Goal: Transaction & Acquisition: Obtain resource

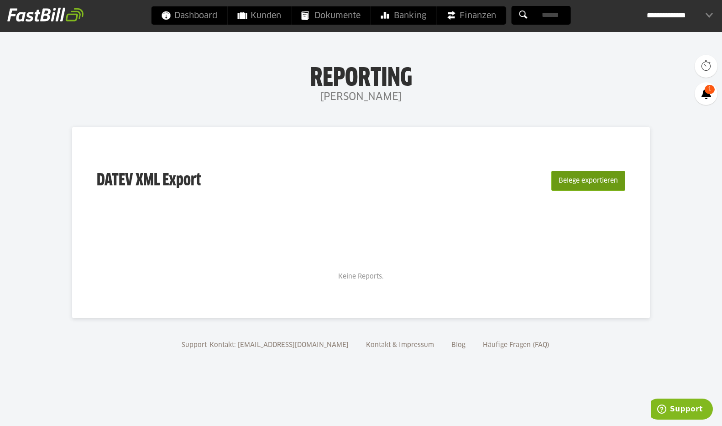
click at [603, 187] on button "Belege exportieren" at bounding box center [588, 181] width 74 height 20
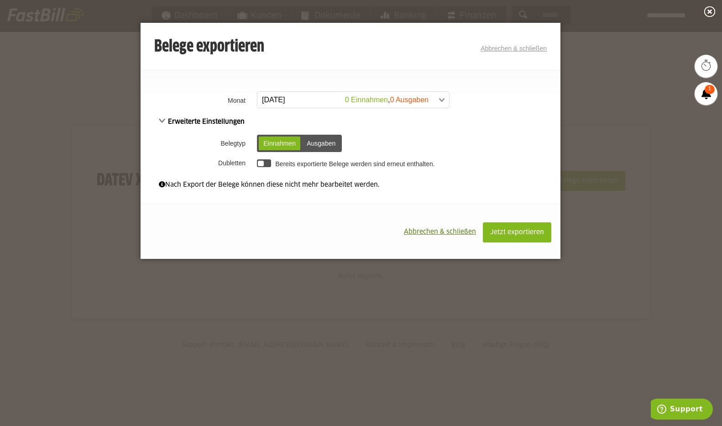
click at [368, 96] on span at bounding box center [349, 100] width 192 height 16
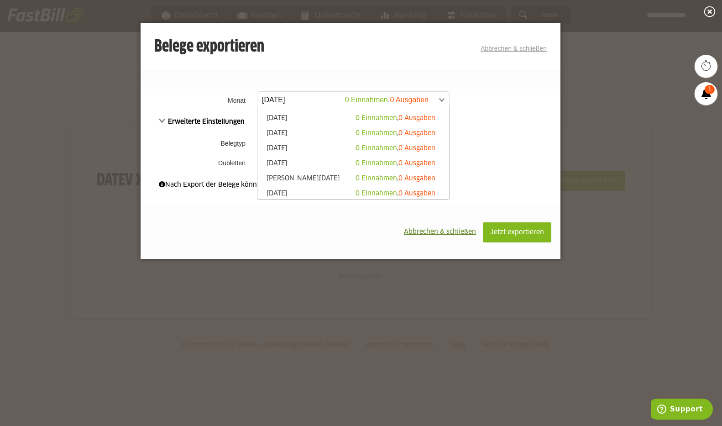
scroll to position [213, 0]
click at [518, 135] on td "Einnahmen Ausgaben Einnahmen Ausgaben" at bounding box center [408, 143] width 306 height 24
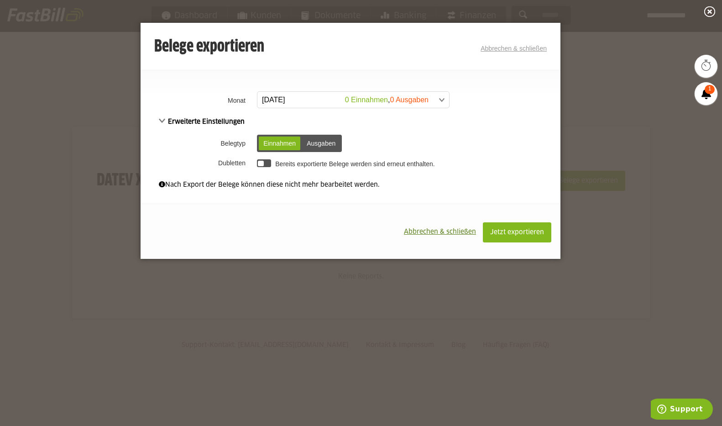
click at [322, 138] on div "Ausgaben" at bounding box center [321, 143] width 38 height 14
click at [276, 140] on div "Einnahmen" at bounding box center [280, 143] width 42 height 14
click at [265, 163] on div at bounding box center [264, 163] width 14 height 8
click at [266, 163] on div at bounding box center [267, 164] width 6 height 6
click at [266, 163] on div at bounding box center [264, 163] width 14 height 8
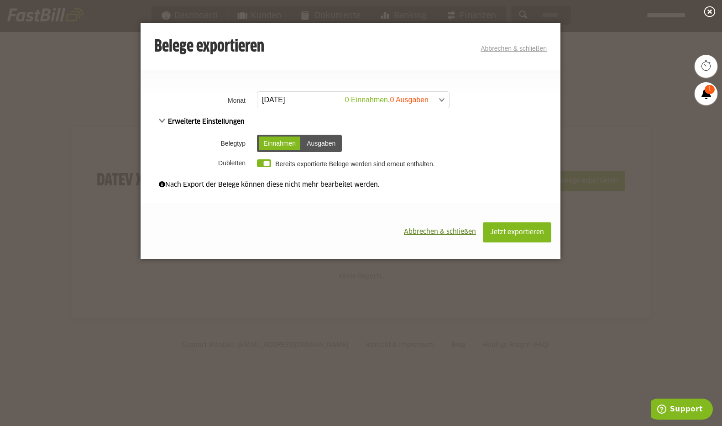
click at [266, 163] on div at bounding box center [267, 164] width 6 height 6
click at [266, 163] on div at bounding box center [264, 163] width 14 height 8
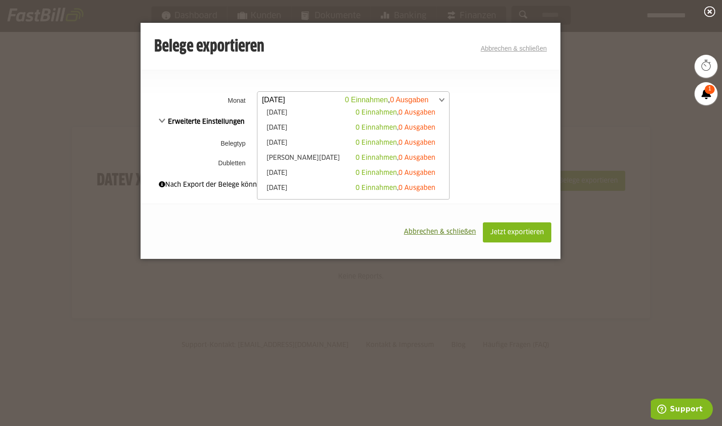
click at [403, 106] on span at bounding box center [349, 100] width 192 height 16
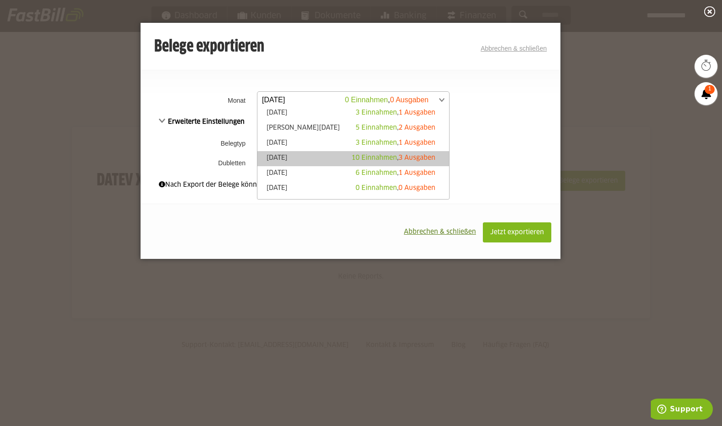
scroll to position [63, 0]
click at [363, 159] on span "10 Einnahmen" at bounding box center [374, 157] width 46 height 6
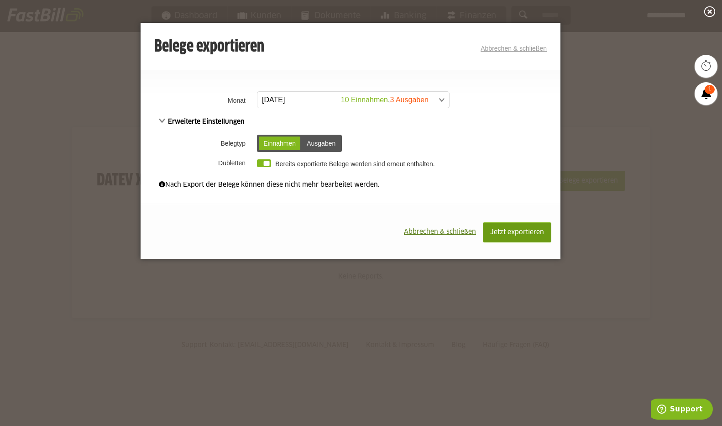
click at [512, 235] on span "Jetzt exportieren" at bounding box center [517, 232] width 54 height 6
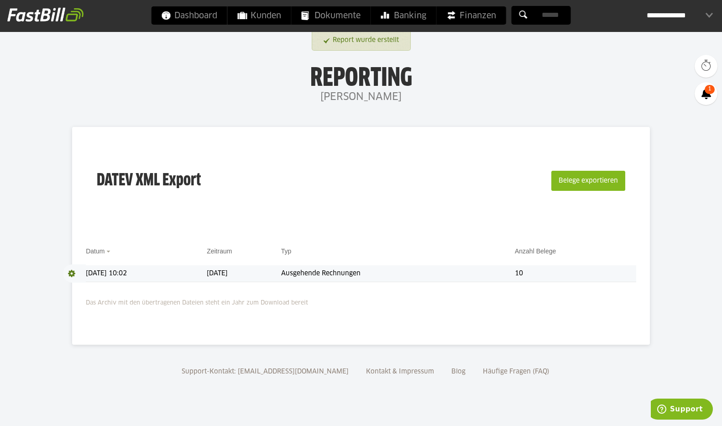
click at [515, 273] on td "Ausgehende Rechnungen" at bounding box center [398, 273] width 234 height 17
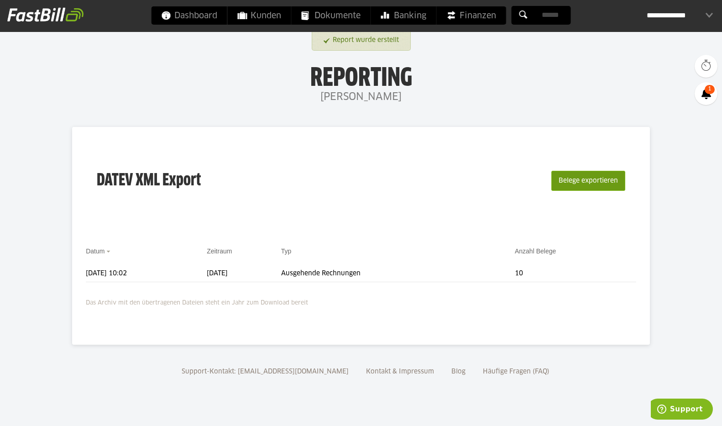
click at [584, 179] on button "Belege exportieren" at bounding box center [588, 181] width 74 height 20
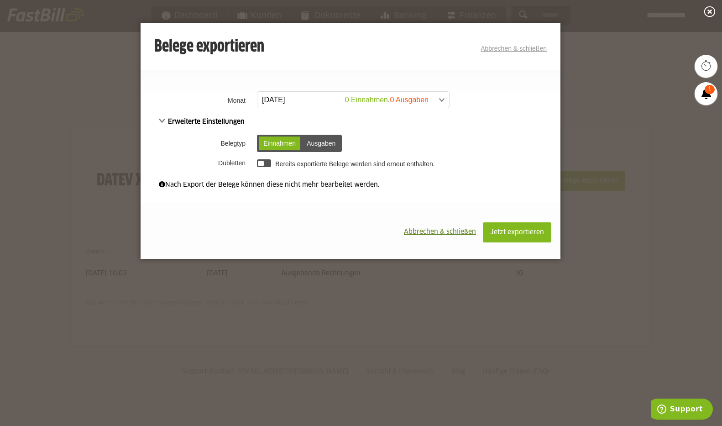
click at [419, 232] on span "Abbrechen & schließen" at bounding box center [440, 232] width 72 height 6
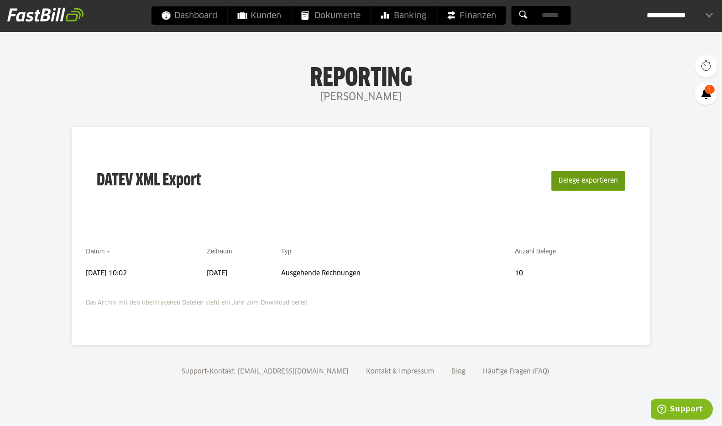
click at [610, 181] on button "Belege exportieren" at bounding box center [588, 181] width 74 height 20
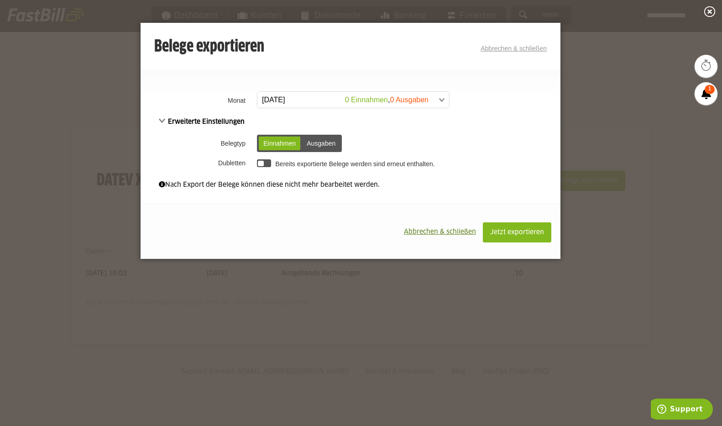
click at [418, 232] on span "Abbrechen & schließen" at bounding box center [440, 232] width 72 height 6
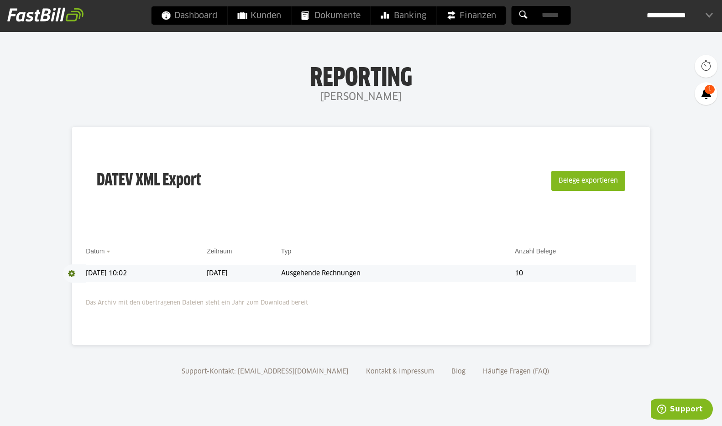
click at [75, 271] on span at bounding box center [74, 273] width 23 height 18
click at [75, 285] on link "Download" at bounding box center [87, 285] width 49 height 10
click at [570, 182] on button "Belege exportieren" at bounding box center [588, 181] width 74 height 20
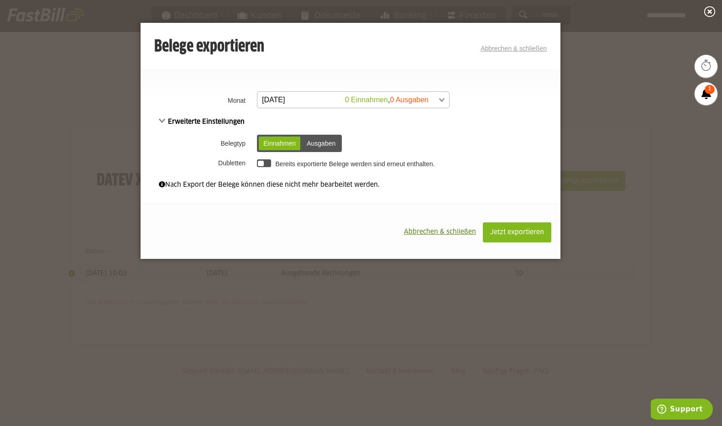
click at [326, 100] on span at bounding box center [349, 100] width 192 height 16
click at [457, 232] on span "Abbrechen & schließen" at bounding box center [440, 232] width 72 height 6
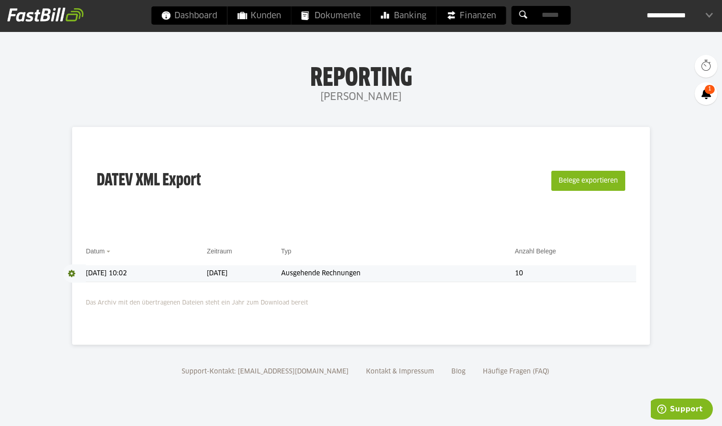
click at [691, 11] on div "**********" at bounding box center [679, 15] width 66 height 18
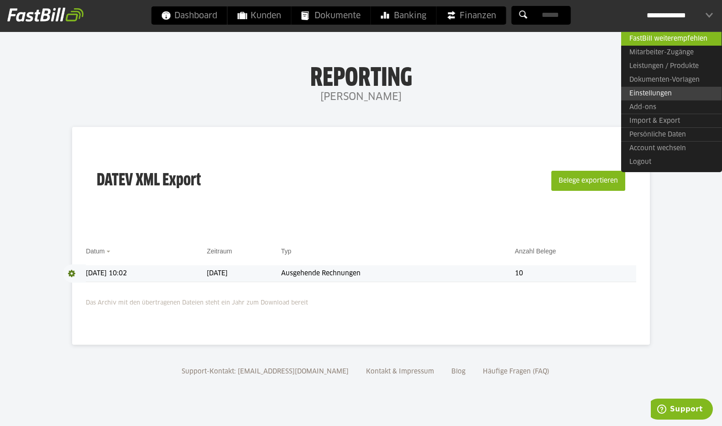
click at [651, 96] on link "Einstellungen" at bounding box center [671, 94] width 100 height 14
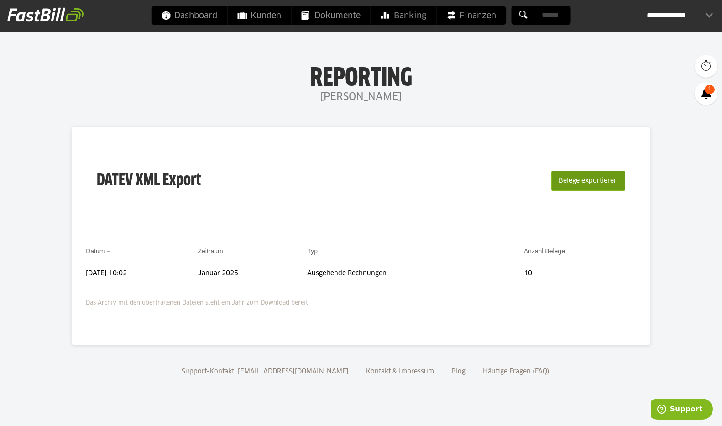
click at [589, 181] on button "Belege exportieren" at bounding box center [588, 181] width 74 height 20
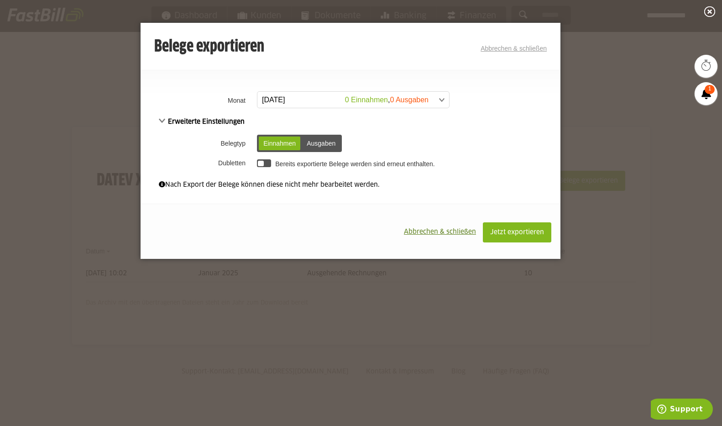
click at [411, 101] on span at bounding box center [349, 100] width 192 height 16
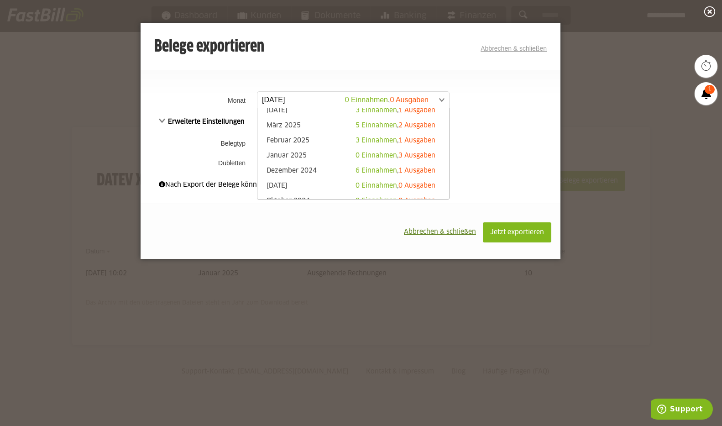
scroll to position [77, 0]
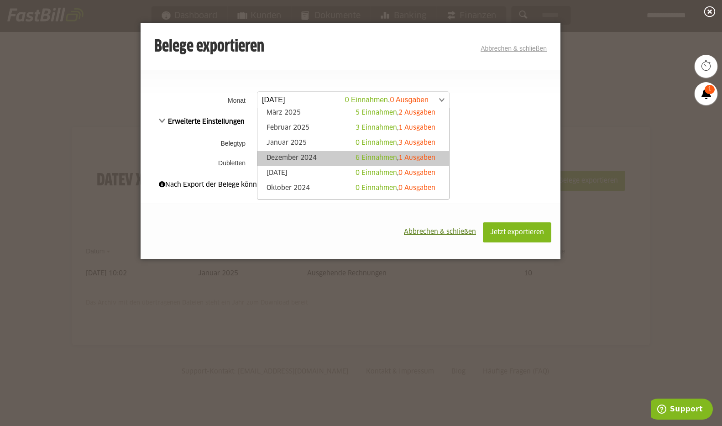
click at [364, 159] on span "6 Einnahmen" at bounding box center [376, 158] width 42 height 6
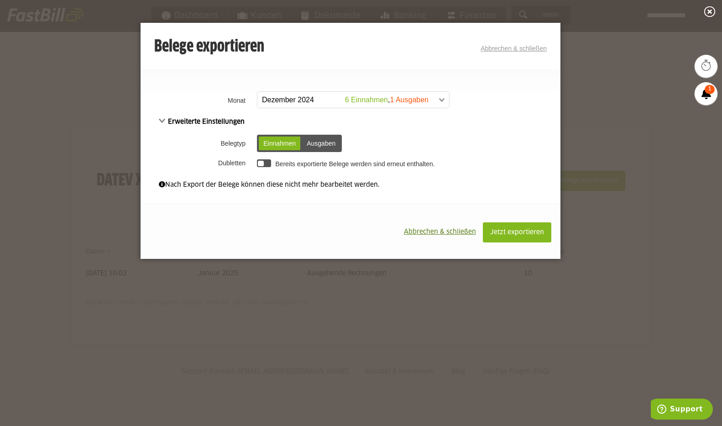
click at [323, 142] on div "Ausgaben" at bounding box center [321, 143] width 38 height 14
click at [286, 145] on div "Einnahmen" at bounding box center [280, 143] width 42 height 14
click at [322, 141] on div "Ausgaben" at bounding box center [321, 143] width 38 height 14
click at [272, 142] on div "Einnahmen" at bounding box center [280, 143] width 42 height 14
click at [320, 141] on div "Ausgaben" at bounding box center [321, 143] width 38 height 14
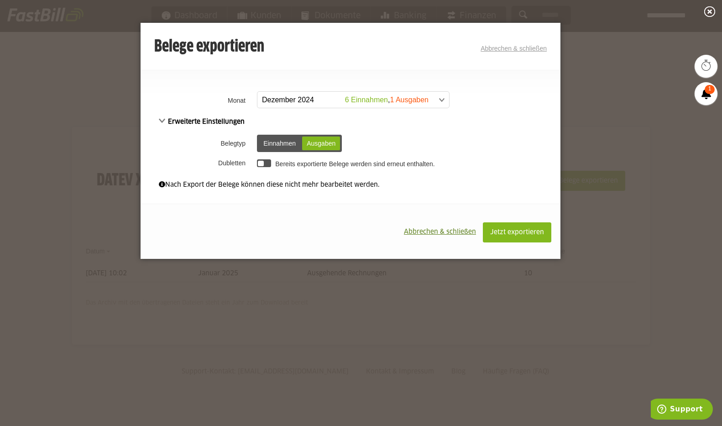
click at [281, 140] on div "Einnahmen" at bounding box center [280, 143] width 42 height 14
click at [265, 161] on div at bounding box center [264, 163] width 14 height 8
click at [164, 184] on span at bounding box center [162, 184] width 6 height 6
click at [530, 52] on link "Abbrechen & schließen" at bounding box center [513, 48] width 66 height 7
